Goal: Task Accomplishment & Management: Complete application form

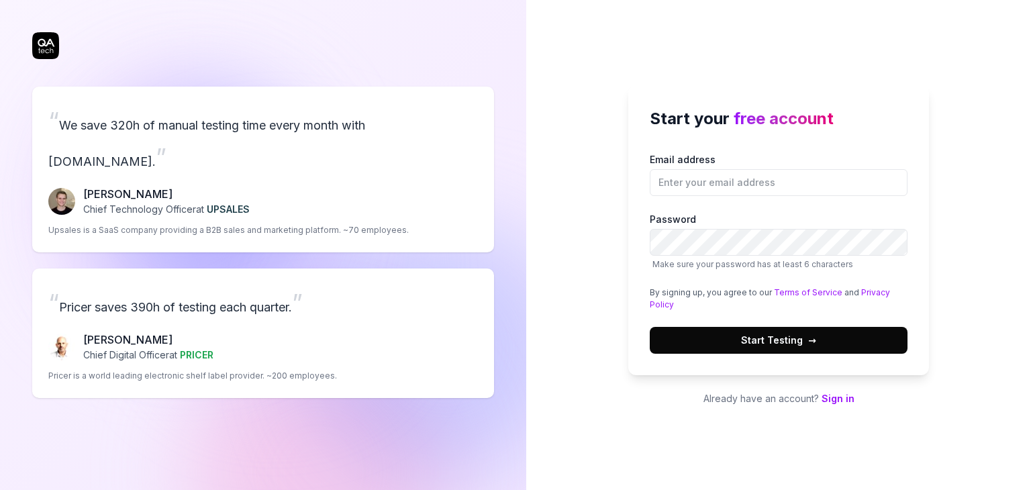
click at [739, 167] on label "Email address" at bounding box center [779, 174] width 258 height 44
click at [739, 169] on input "Email address" at bounding box center [779, 182] width 258 height 27
click at [743, 175] on input "Email address" at bounding box center [779, 182] width 258 height 27
type input "[EMAIL_ADDRESS][DOMAIN_NAME]"
click at [636, 251] on div "Start your free account Email address [EMAIL_ADDRESS][DOMAIN_NAME] Password Mak…" at bounding box center [778, 230] width 301 height 290
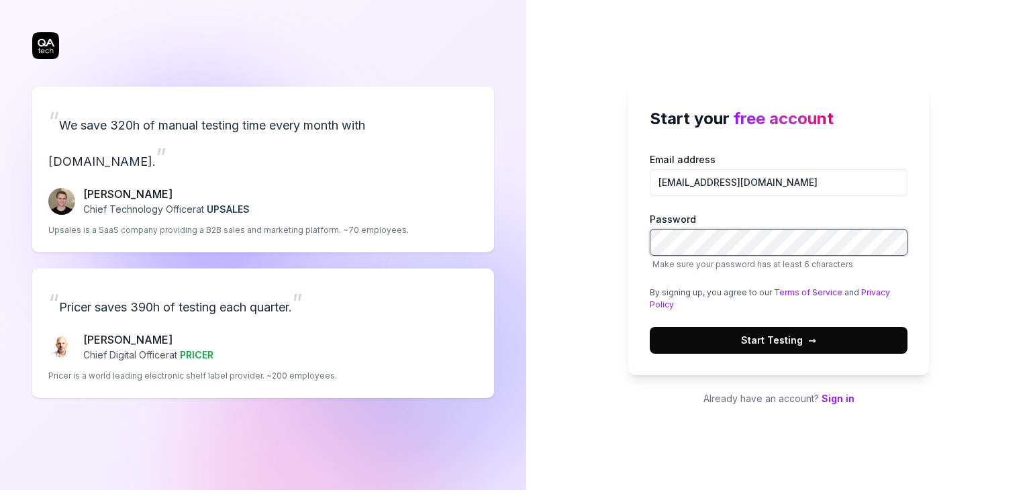
click at [650, 327] on button "Start Testing →" at bounding box center [779, 340] width 258 height 27
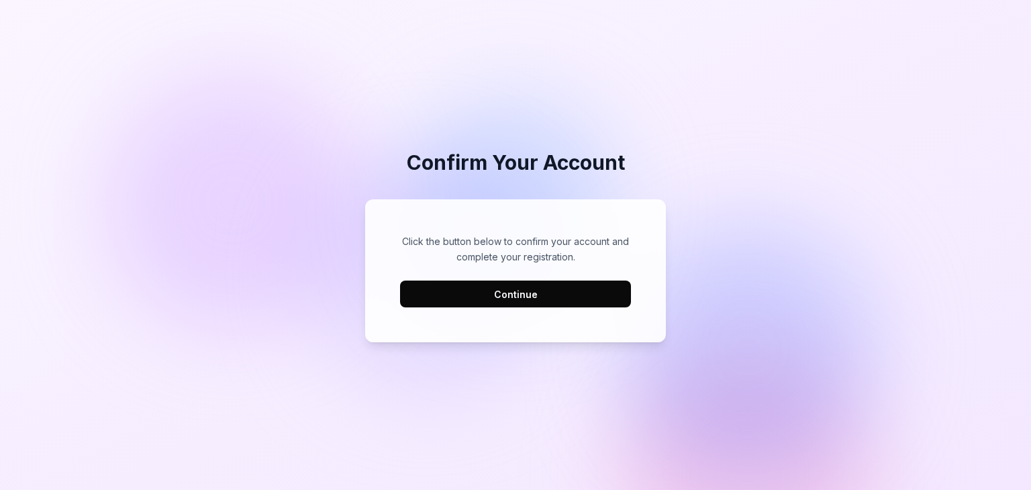
click at [542, 288] on button "Continue" at bounding box center [515, 294] width 231 height 27
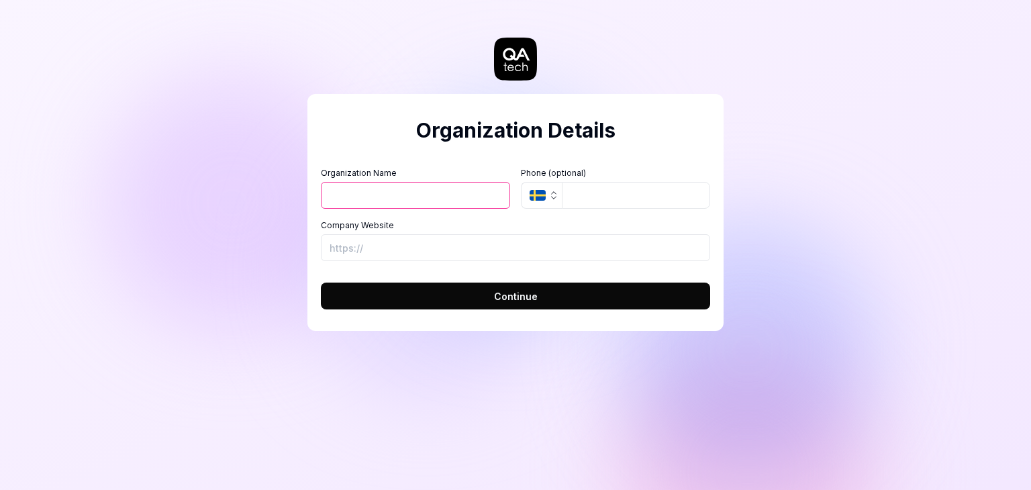
click at [379, 191] on input "Organization Name" at bounding box center [415, 195] width 189 height 27
type input "test"
click at [545, 189] on button "SE" at bounding box center [541, 195] width 41 height 27
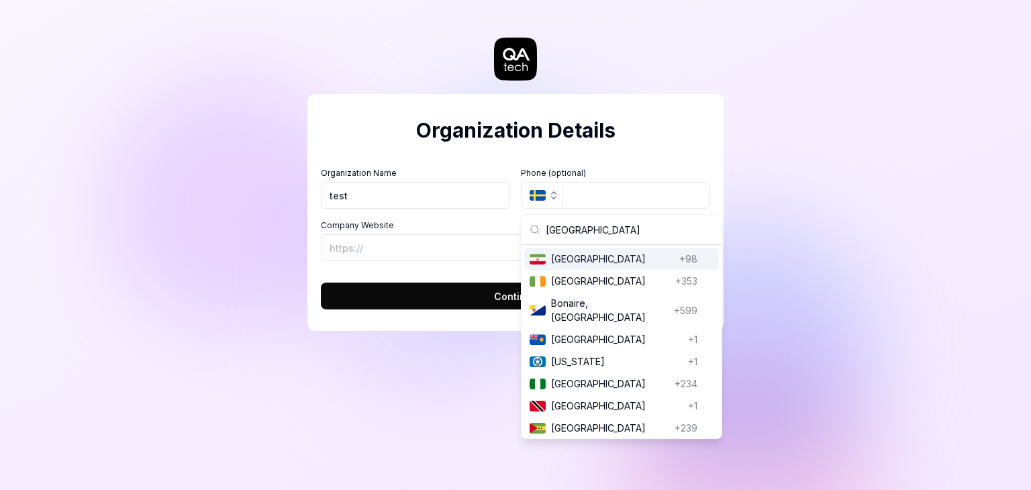
type input "iran"
click at [562, 261] on span "Iran" at bounding box center [612, 259] width 123 height 14
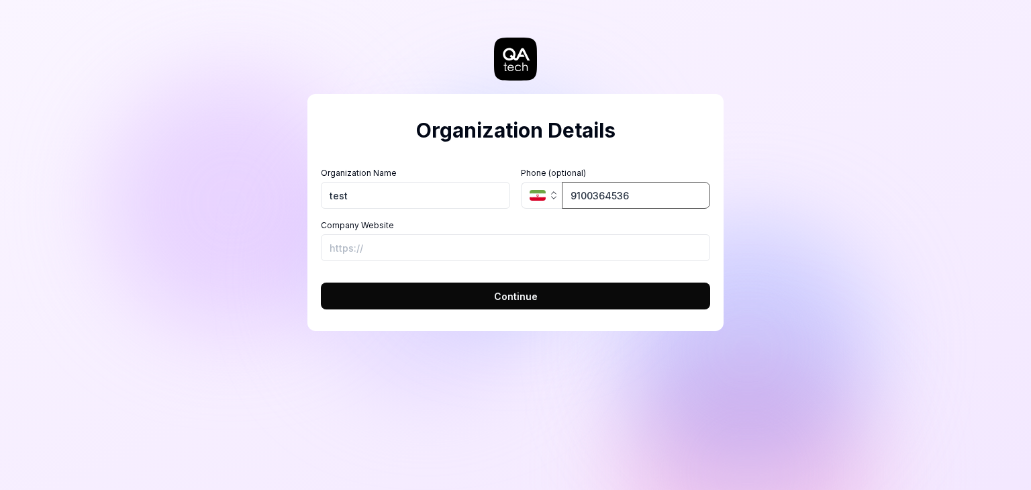
type input "9100364536"
click at [583, 240] on input "Company Website" at bounding box center [515, 247] width 389 height 27
paste input "https://snappshop.ir/"
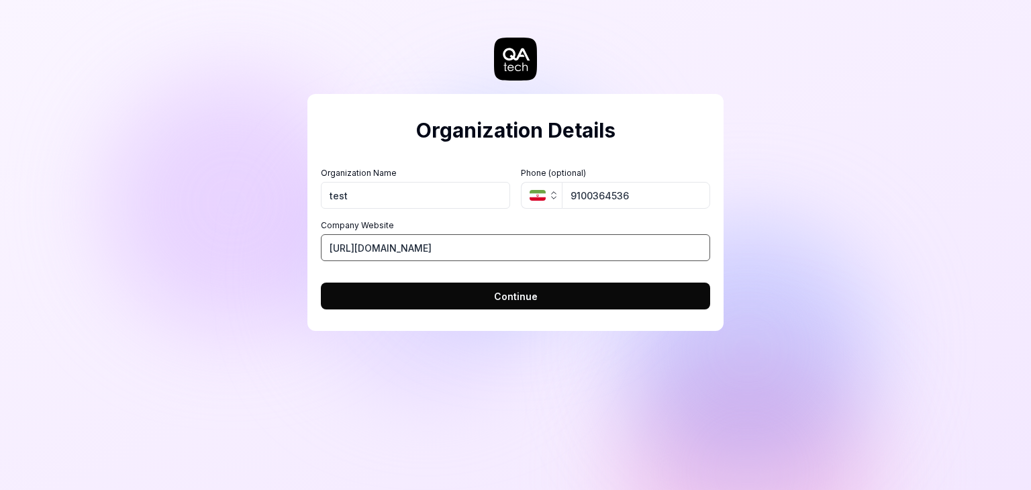
type input "https://snappshop.ir/"
click at [483, 299] on button "Continue" at bounding box center [515, 296] width 389 height 27
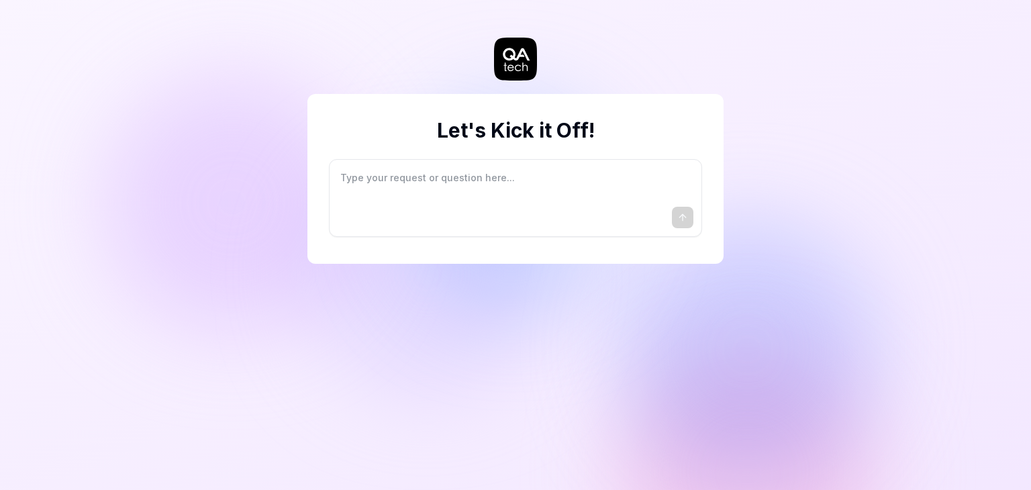
type textarea "*"
type textarea "I"
type textarea "*"
type textarea "I"
type textarea "*"
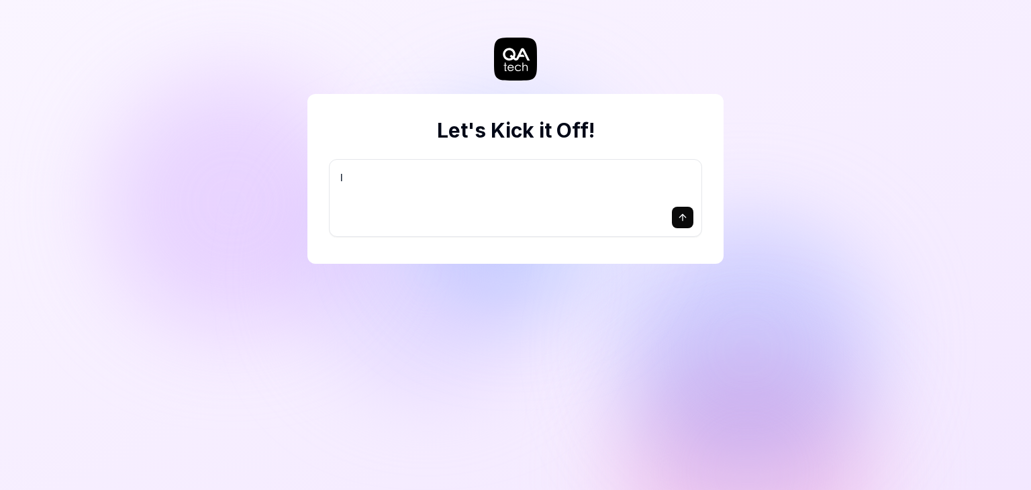
type textarea "I w"
type textarea "*"
type textarea "I wa"
type textarea "*"
type textarea "I wan"
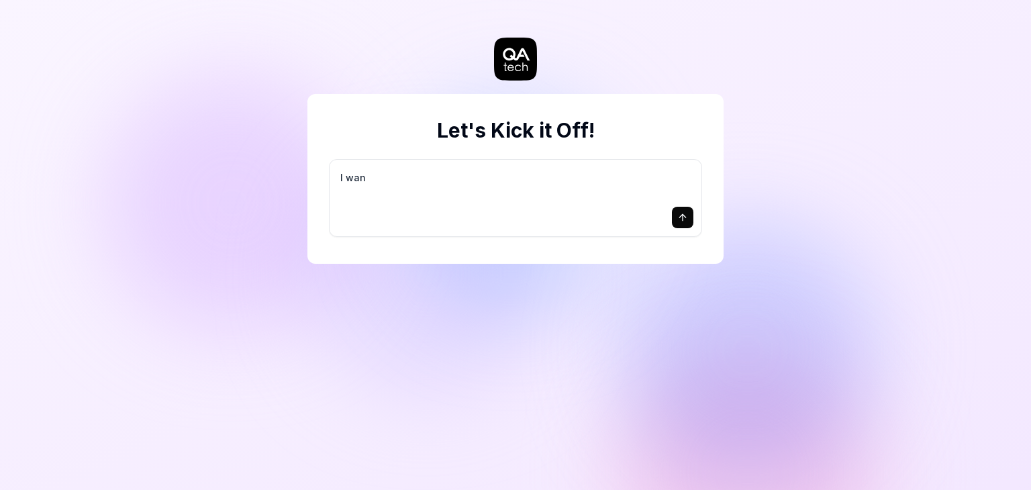
type textarea "*"
type textarea "I want"
type textarea "*"
type textarea "I want"
type textarea "*"
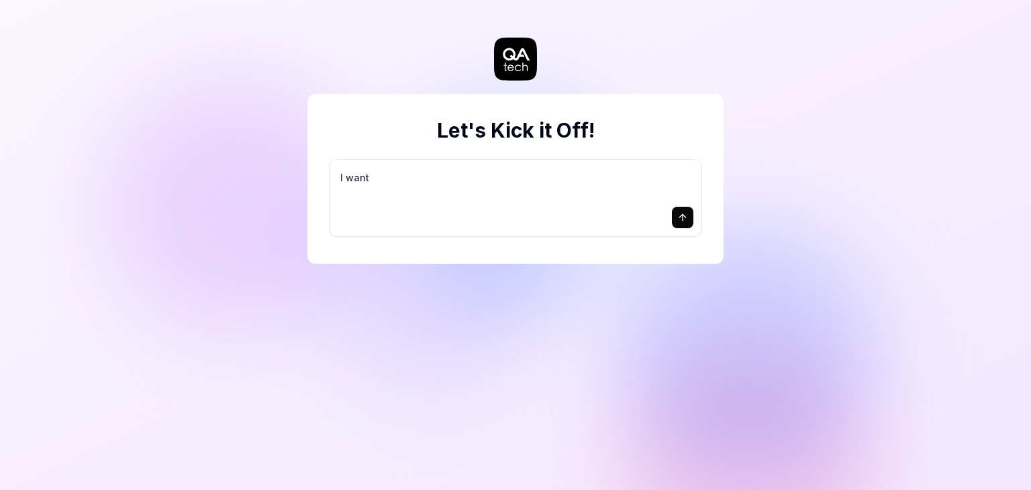
type textarea "I want a"
type textarea "*"
type textarea "I want a"
type textarea "*"
type textarea "I want a g"
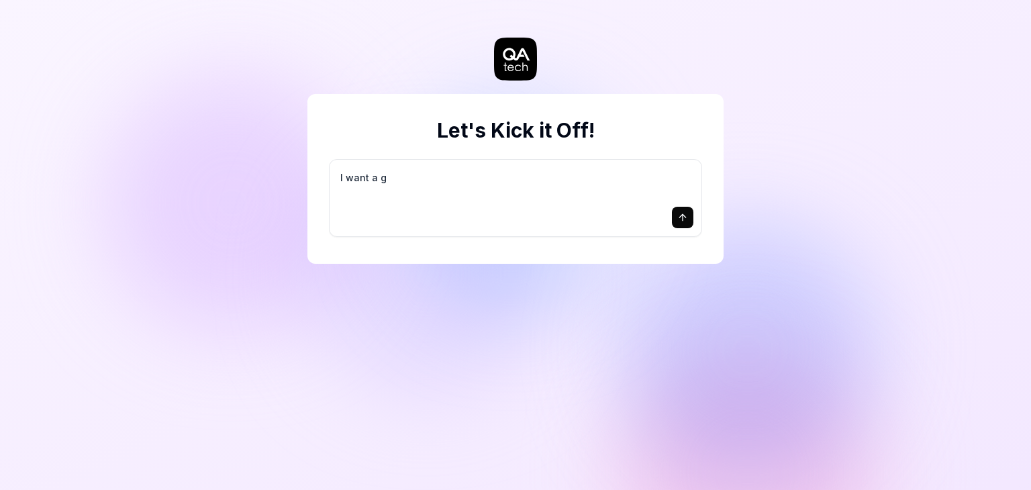
type textarea "*"
type textarea "I want a go"
type textarea "*"
type textarea "I want a goo"
type textarea "*"
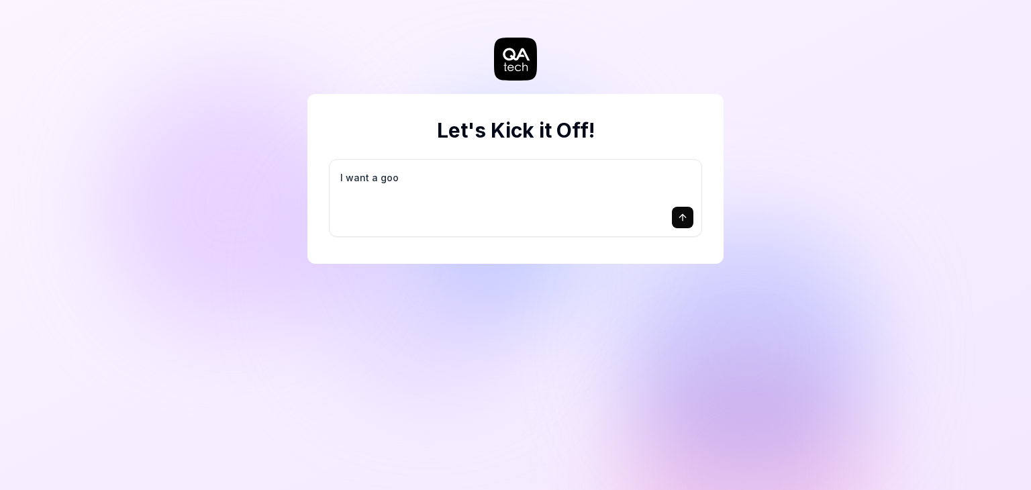
type textarea "I want a good"
type textarea "*"
type textarea "I want a good"
type textarea "*"
type textarea "I want a good t"
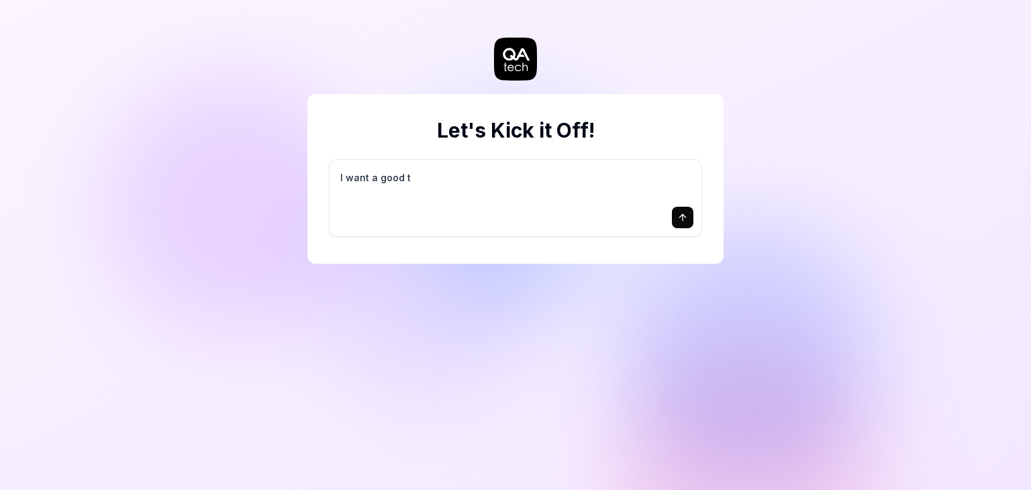
type textarea "*"
type textarea "I want a good te"
type textarea "*"
type textarea "I want a good tes"
type textarea "*"
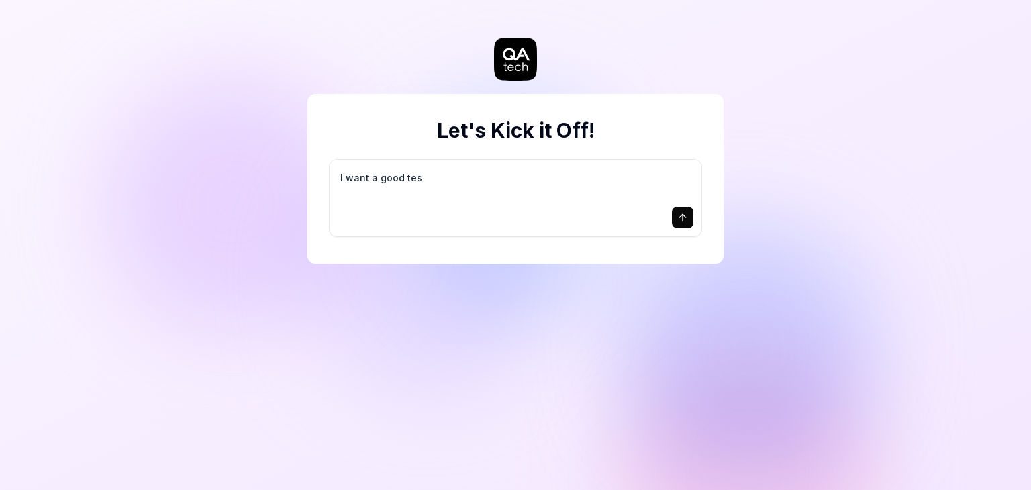
type textarea "I want a good test"
type textarea "*"
type textarea "I want a good test"
type textarea "*"
type textarea "I want a good test s"
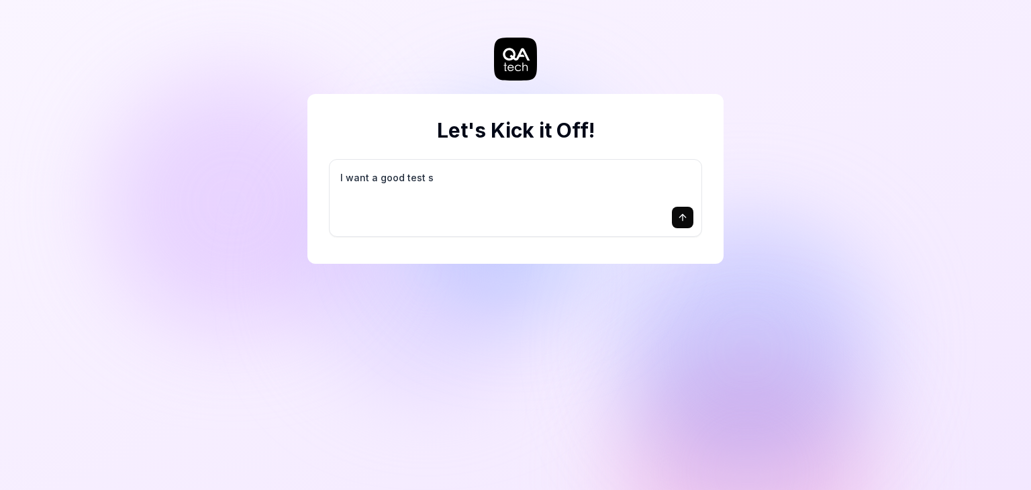
type textarea "*"
type textarea "I want a good test se"
type textarea "*"
type textarea "I want a good test set"
type textarea "*"
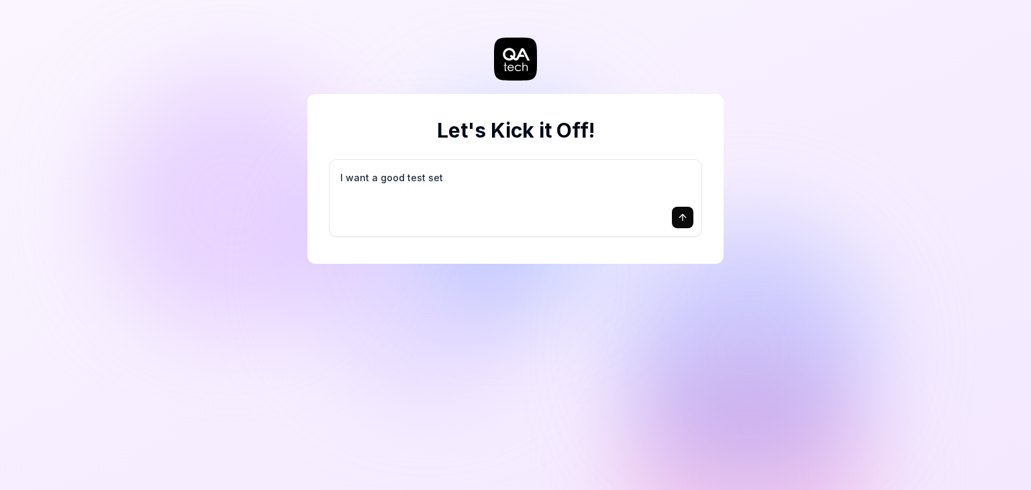
type textarea "I want a good test setu"
type textarea "*"
type textarea "I want a good test setup"
type textarea "*"
type textarea "I want a good test setup"
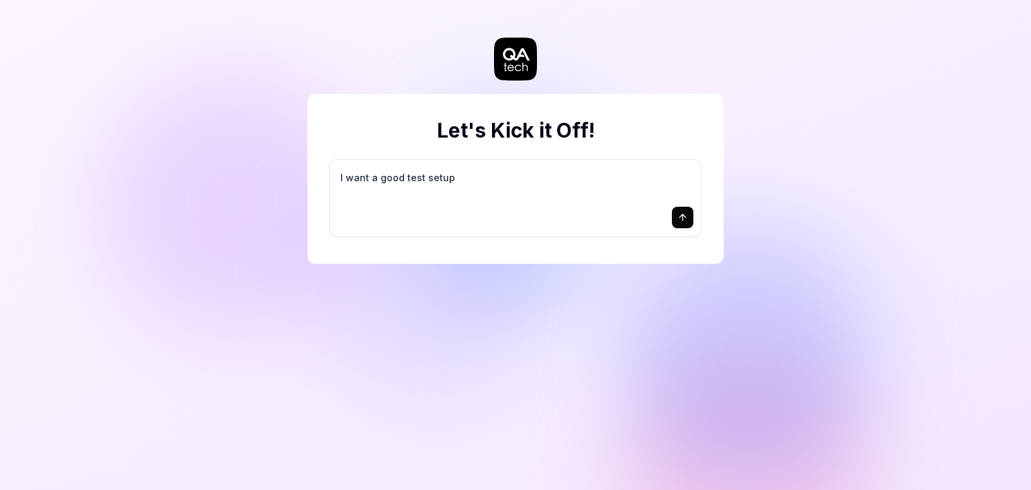
type textarea "*"
type textarea "I want a good test setup f"
type textarea "*"
type textarea "I want a good test setup fo"
type textarea "*"
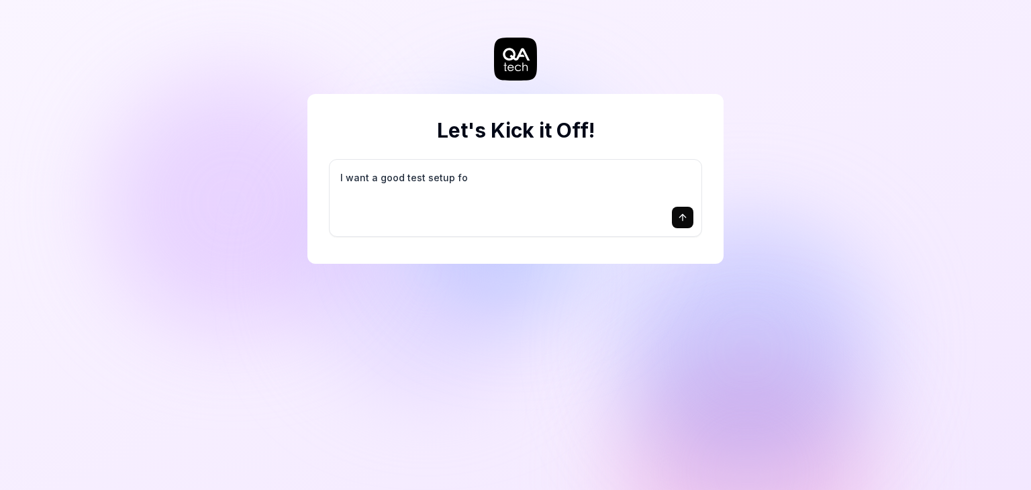
type textarea "I want a good test setup for"
type textarea "*"
type textarea "I want a good test setup for"
type textarea "*"
type textarea "I want a good test setup for m"
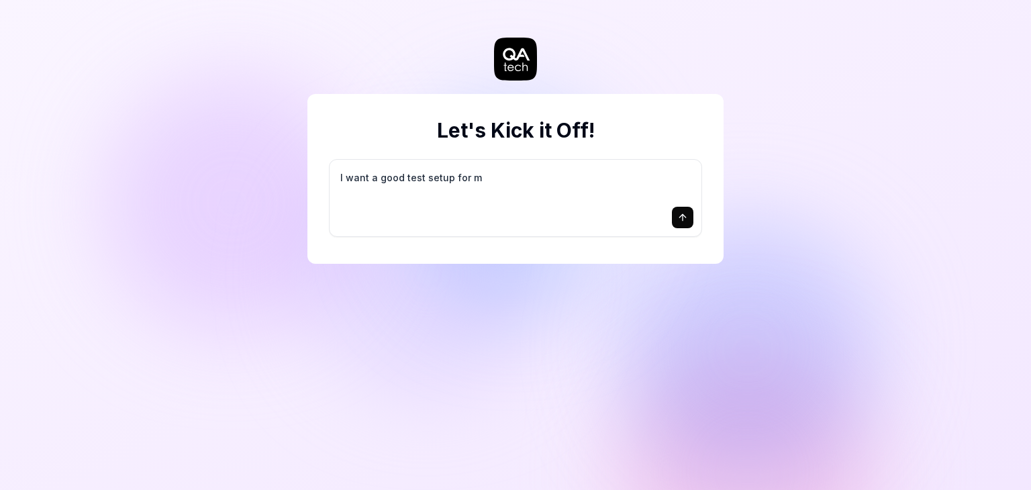
type textarea "*"
type textarea "I want a good test setup for my"
type textarea "*"
type textarea "I want a good test setup for my"
type textarea "*"
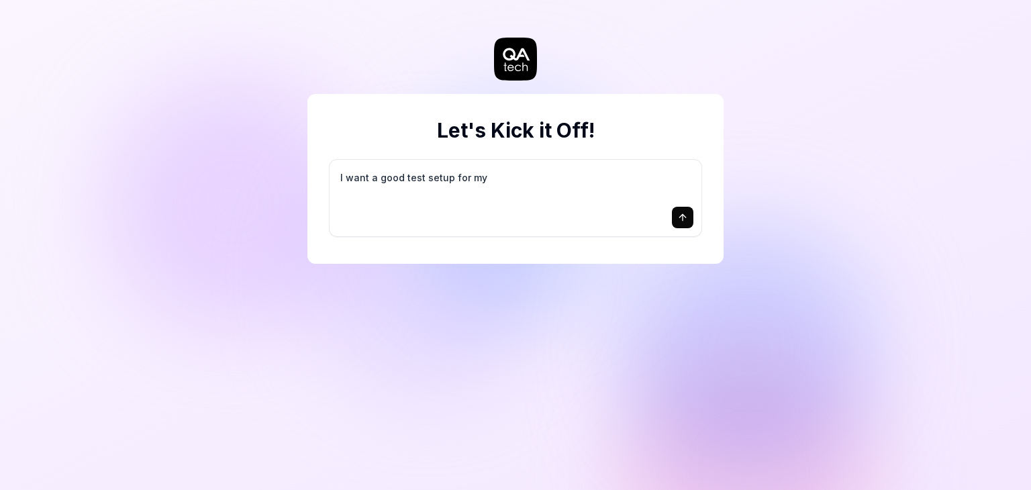
type textarea "I want a good test setup for my s"
type textarea "*"
type textarea "I want a good test setup for my si"
type textarea "*"
type textarea "I want a good test setup for my sit"
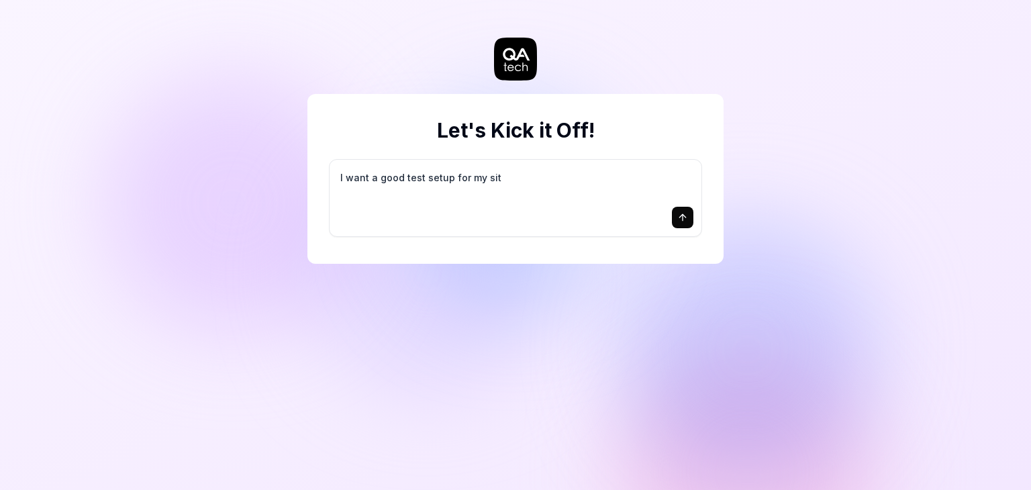
type textarea "*"
type textarea "I want a good test setup for my site"
type textarea "*"
type textarea "I want a good test setup for my site"
type textarea "*"
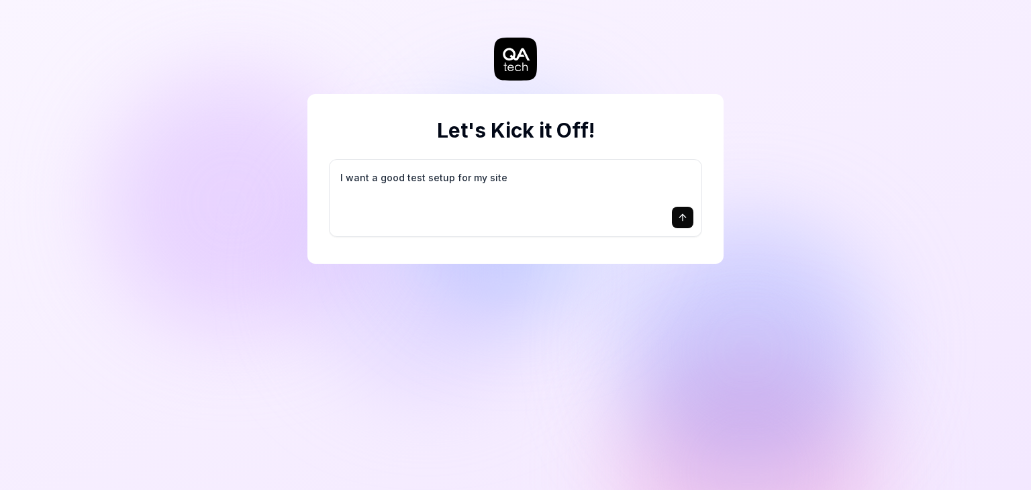
type textarea "I want a good test setup for my site -"
type textarea "*"
type textarea "I want a good test setup for my site -"
type textarea "*"
type textarea "I want a good test setup for my site - h"
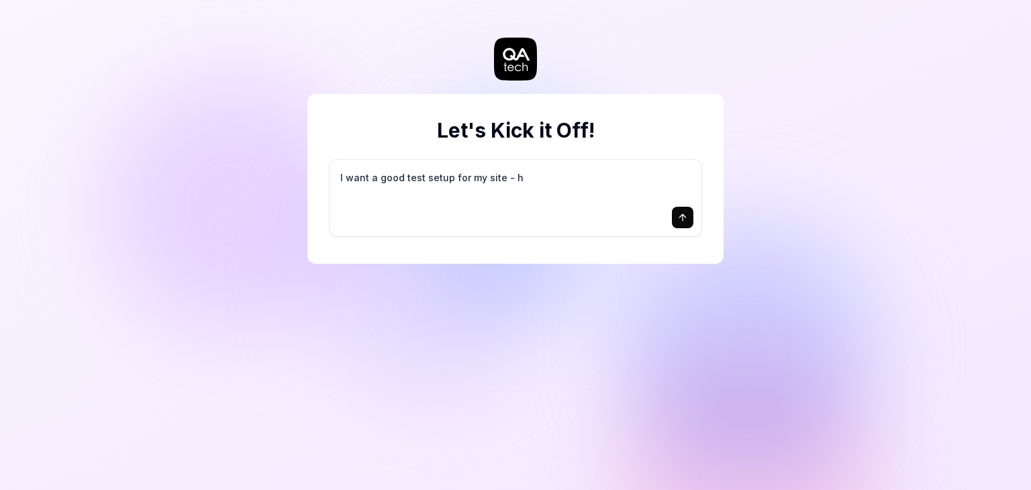
type textarea "*"
type textarea "I want a good test setup for my site - he"
type textarea "*"
type textarea "I want a good test setup for my site - hel"
type textarea "*"
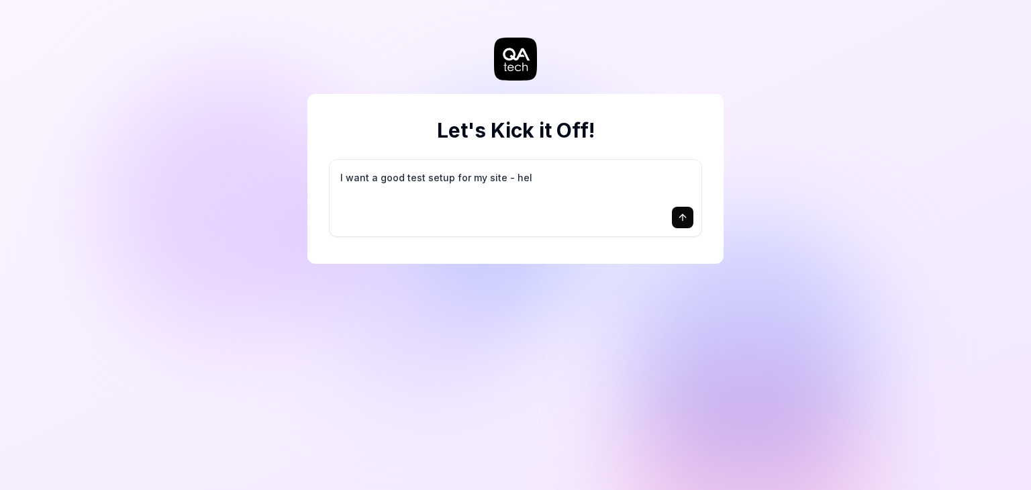
type textarea "I want a good test setup for my site - help"
type textarea "*"
type textarea "I want a good test setup for my site - help"
type textarea "*"
type textarea "I want a good test setup for my site - help m"
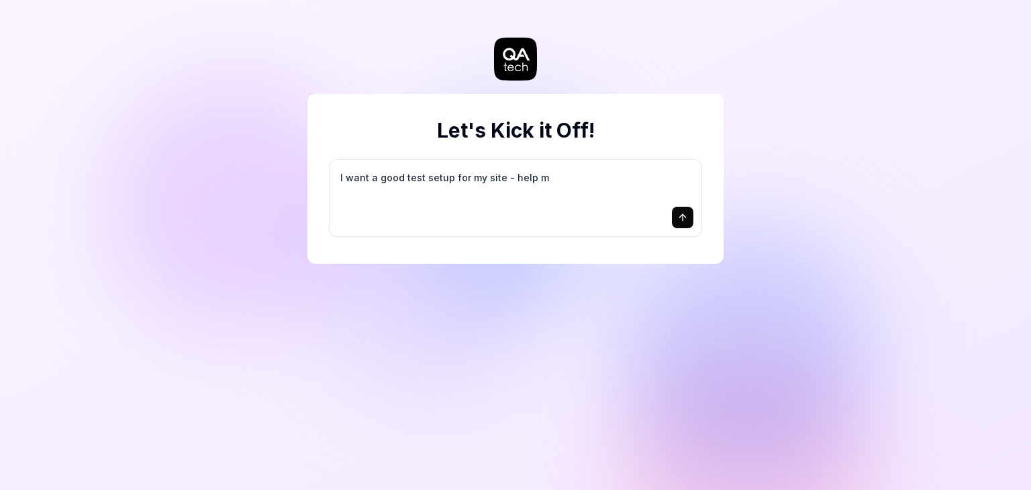
type textarea "*"
type textarea "I want a good test setup for my site - help me"
type textarea "*"
type textarea "I want a good test setup for my site - help me"
type textarea "*"
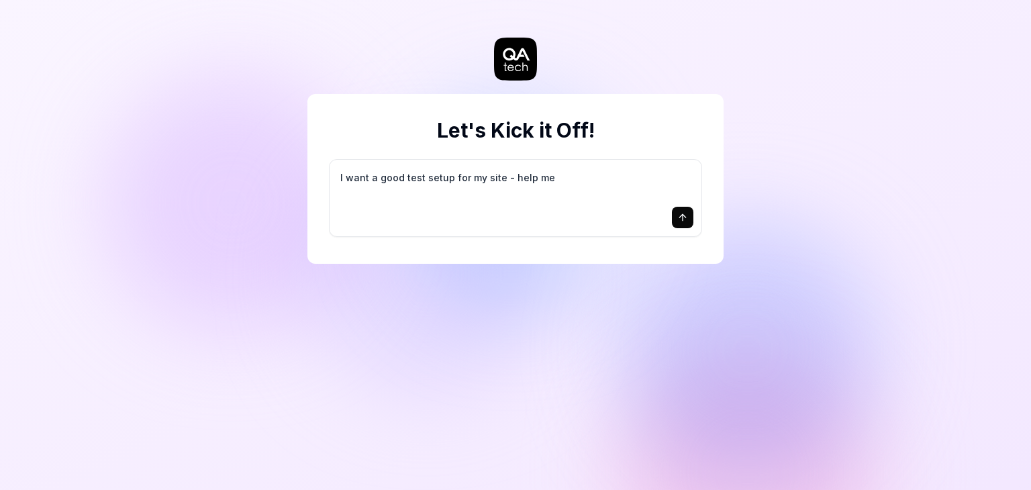
type textarea "I want a good test setup for my site - help me c"
type textarea "*"
type textarea "I want a good test setup for my site - help me cr"
type textarea "*"
type textarea "I want a good test setup for my site - help me cre"
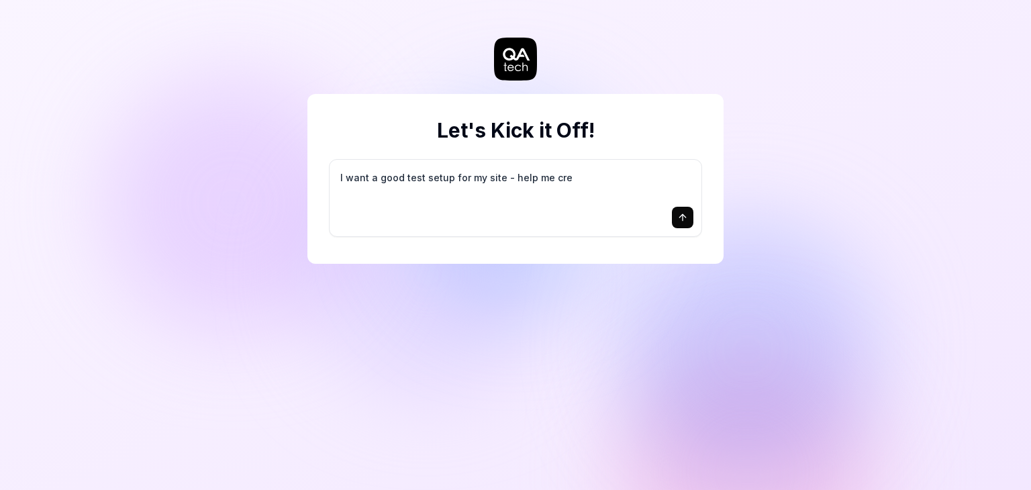
type textarea "*"
type textarea "I want a good test setup for my site - help me crea"
type textarea "*"
type textarea "I want a good test setup for my site - help me creat"
type textarea "*"
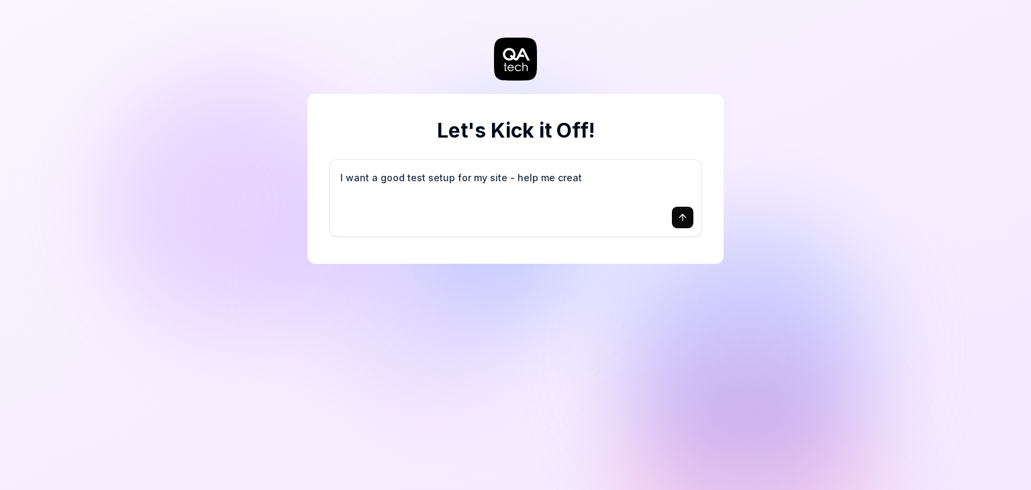
type textarea "I want a good test setup for my site - help me create"
type textarea "*"
type textarea "I want a good test setup for my site - help me create"
type textarea "*"
type textarea "I want a good test setup for my site - help me create t"
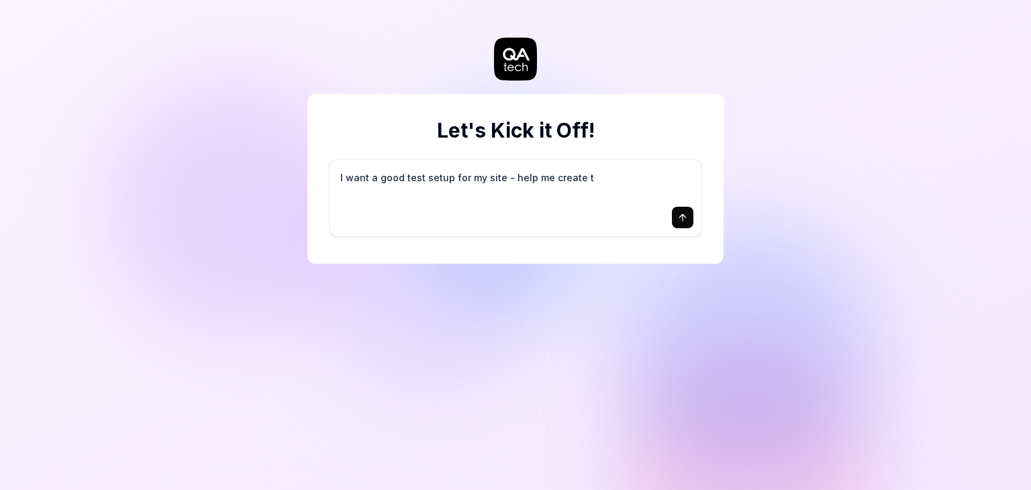
type textarea "*"
type textarea "I want a good test setup for my site - help me create th"
type textarea "*"
type textarea "I want a good test setup for my site - help me create the"
type textarea "*"
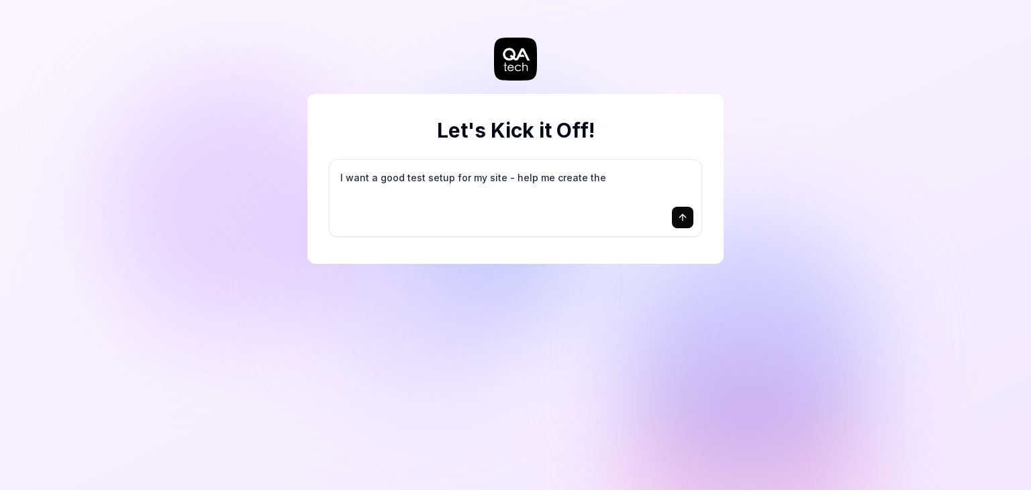
type textarea "I want a good test setup for my site - help me create the"
type textarea "*"
type textarea "I want a good test setup for my site - help me create the f"
type textarea "*"
type textarea "I want a good test setup for my site - help me create the fi"
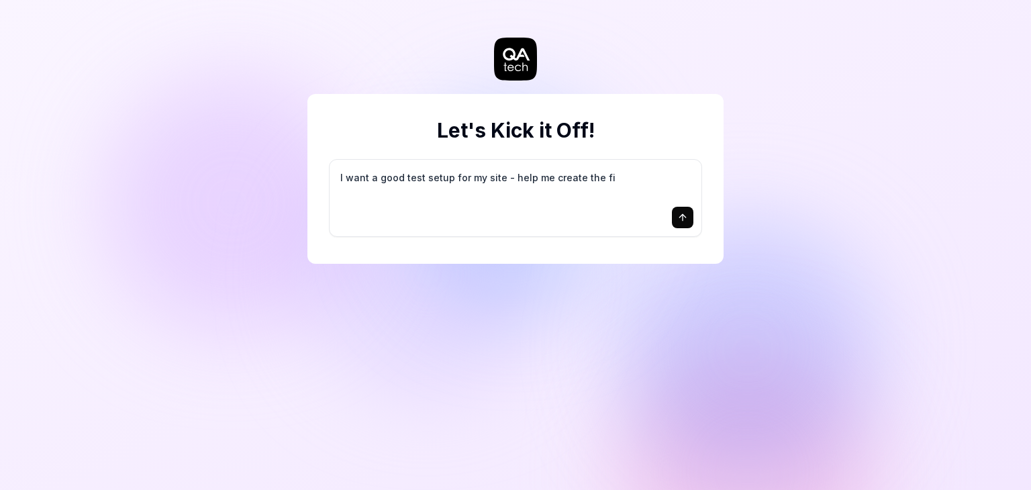
type textarea "*"
type textarea "I want a good test setup for my site - help me create the fir"
type textarea "*"
type textarea "I want a good test setup for my site - help me create the firs"
type textarea "*"
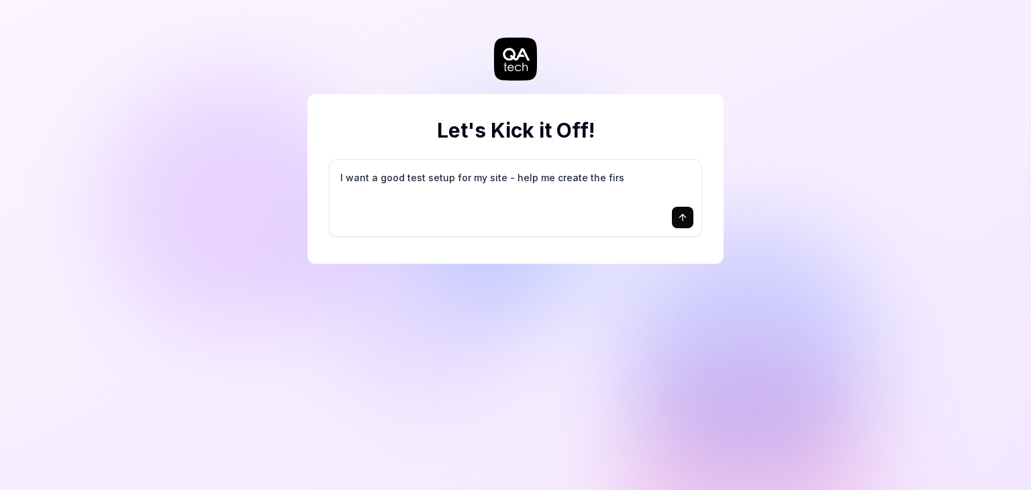
type textarea "I want a good test setup for my site - help me create the first"
type textarea "*"
type textarea "I want a good test setup for my site - help me create the first"
type textarea "*"
type textarea "I want a good test setup for my site - help me create the first 3"
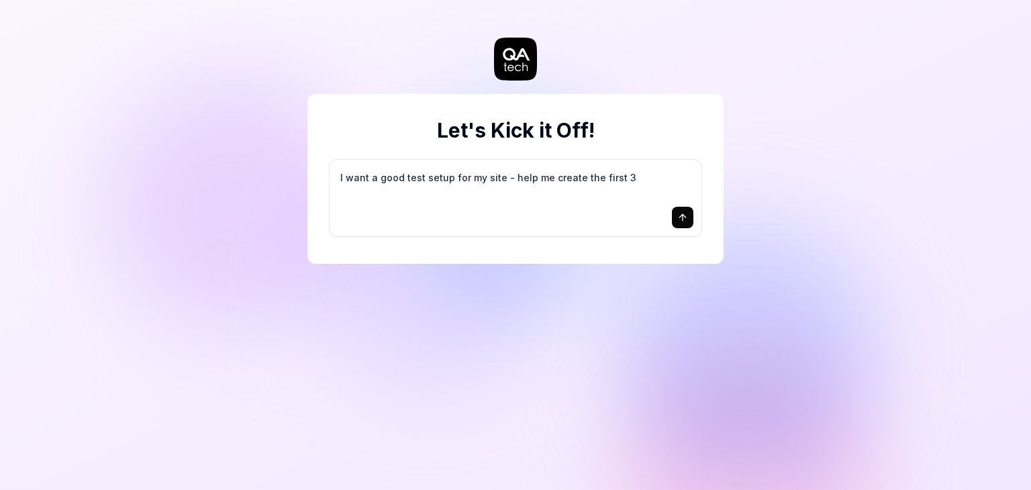
type textarea "*"
type textarea "I want a good test setup for my site - help me create the first 3-"
type textarea "*"
type textarea "I want a good test setup for my site - help me create the first 3-5"
type textarea "*"
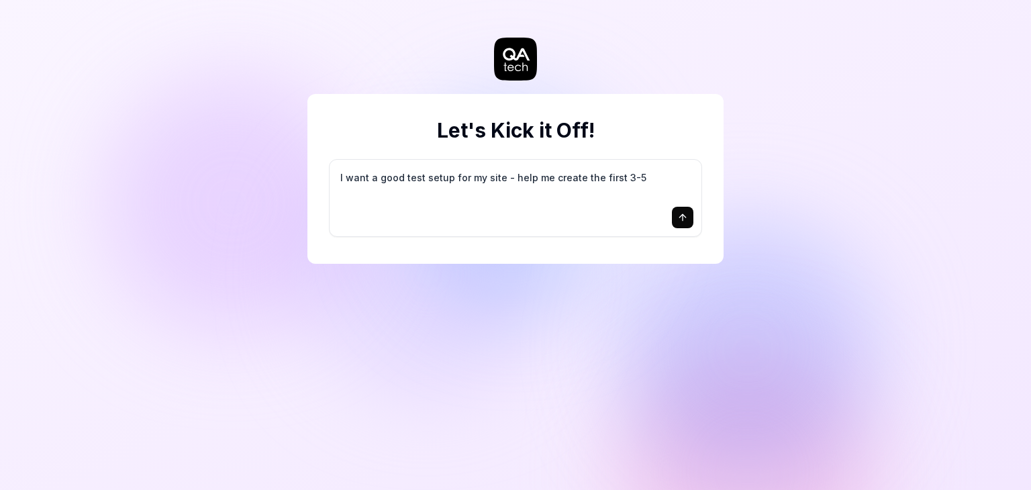
type textarea "I want a good test setup for my site - help me create the first 3-5"
type textarea "*"
type textarea "I want a good test setup for my site - help me create the first 3-5 t"
type textarea "*"
type textarea "I want a good test setup for my site - help me create the first 3-5 te"
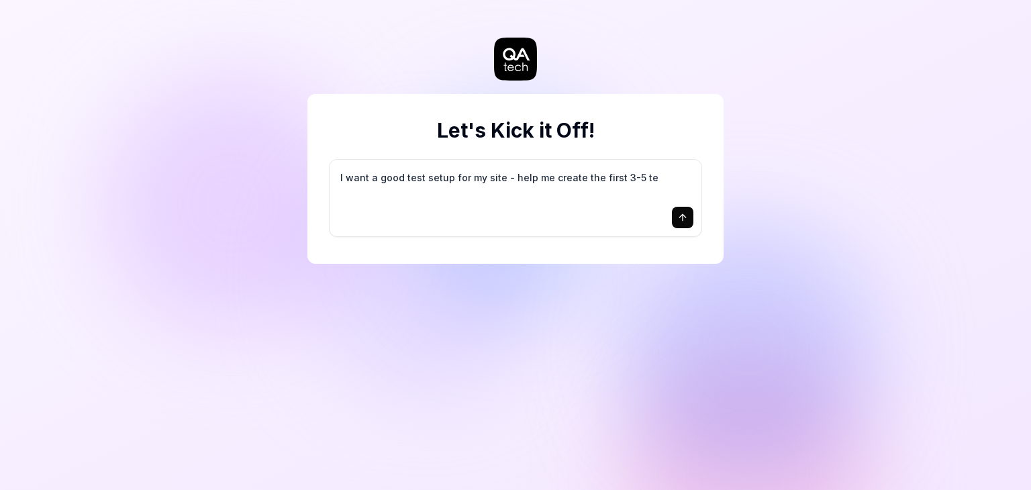
type textarea "*"
type textarea "I want a good test setup for my site - help me create the first 3-5 tes"
type textarea "*"
type textarea "I want a good test setup for my site - help me create the first 3-5 test"
type textarea "*"
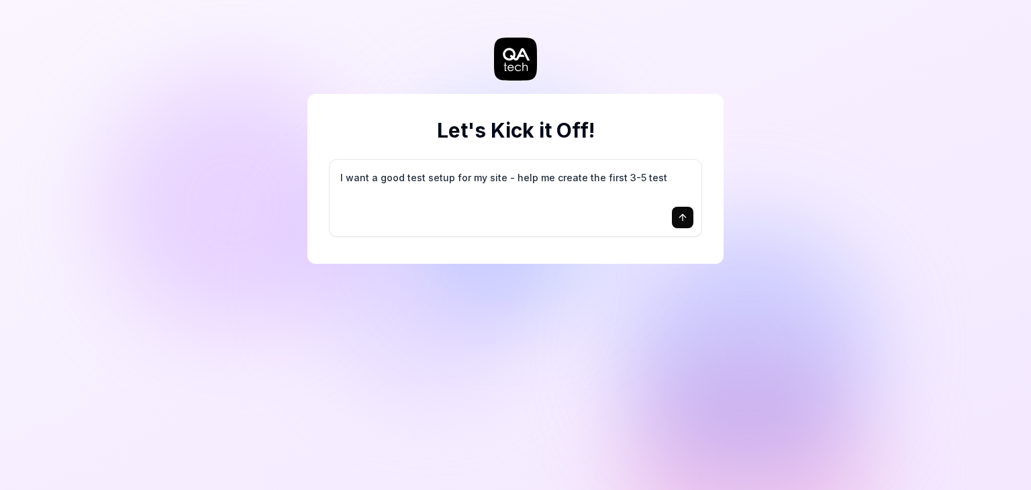
type textarea "I want a good test setup for my site - help me create the first 3-5 test"
type textarea "*"
type textarea "I want a good test setup for my site - help me create the first 3-5 test c"
type textarea "*"
type textarea "I want a good test setup for my site - help me create the first 3-5 test ca"
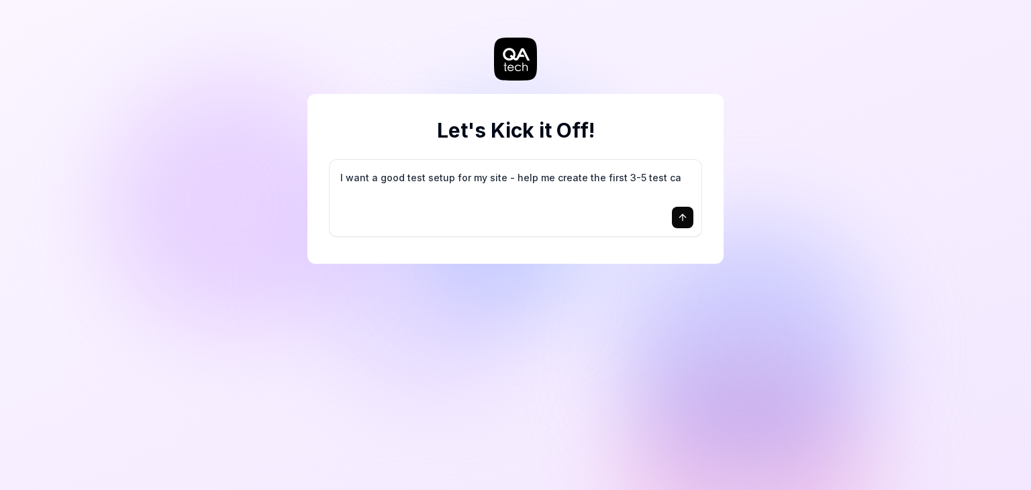
type textarea "*"
type textarea "I want a good test setup for my site - help me create the first 3-5 test cas"
type textarea "*"
type textarea "I want a good test setup for my site - help me create the first 3-5 test case"
type textarea "*"
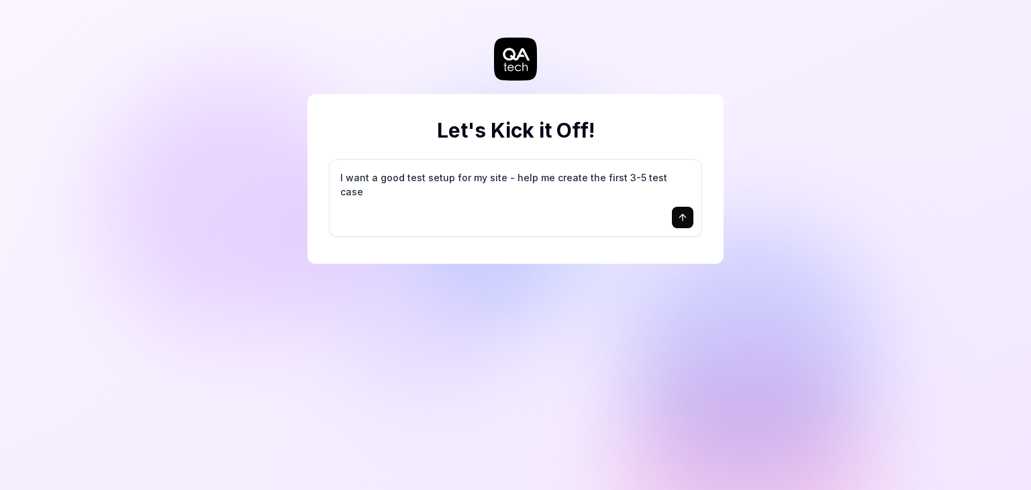
type textarea "I want a good test setup for my site - help me create the first 3-5 test cases"
click at [677, 224] on button "submit" at bounding box center [682, 217] width 21 height 21
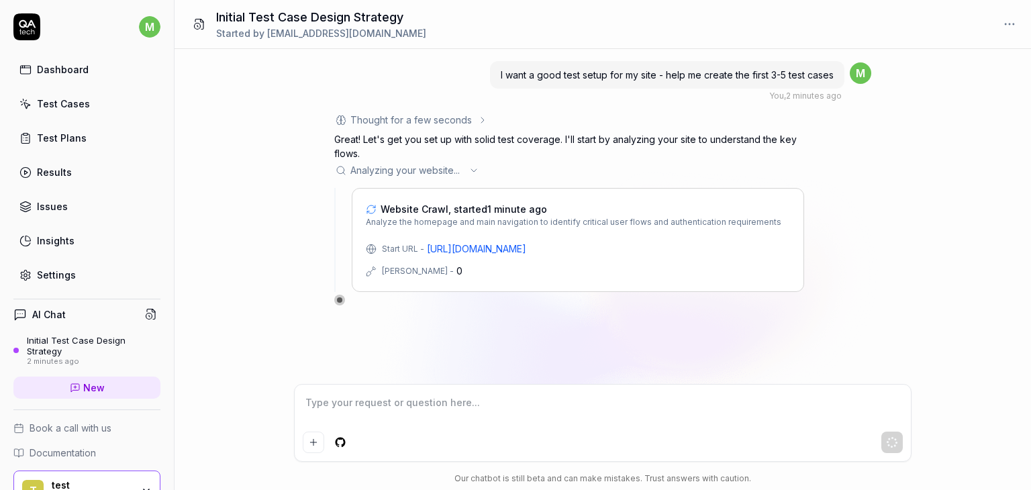
click at [467, 166] on div "Analyzing your website ..." at bounding box center [569, 170] width 470 height 14
click at [342, 299] on div at bounding box center [339, 299] width 5 height 5
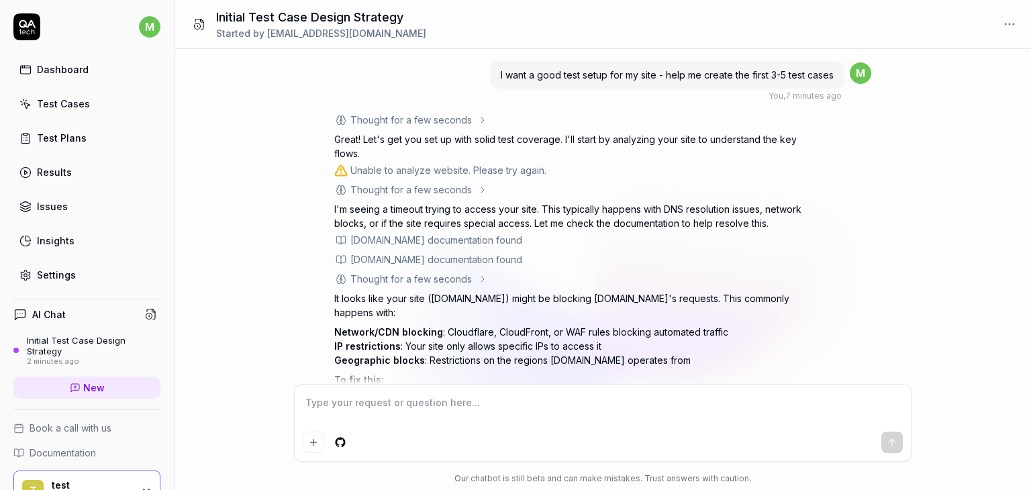
scroll to position [191, 0]
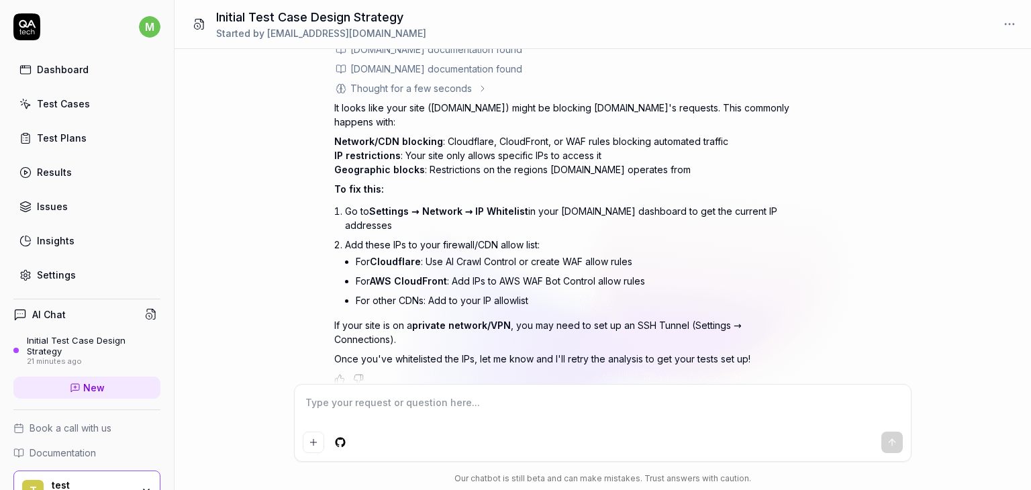
type textarea "*"
